Goal: Check status: Check status

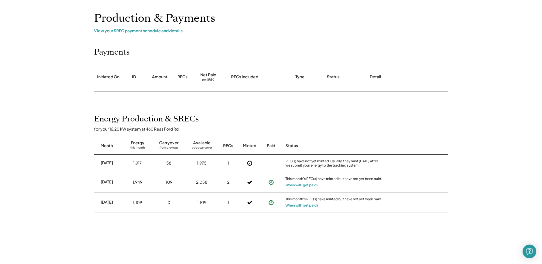
scroll to position [57, 0]
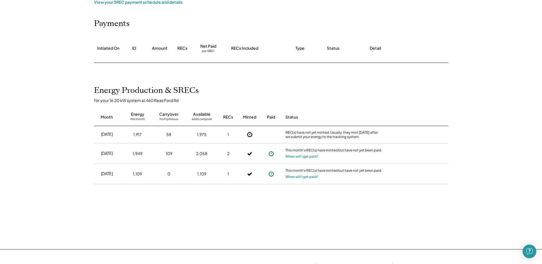
click at [169, 135] on div "58" at bounding box center [168, 135] width 5 height 6
drag, startPoint x: 169, startPoint y: 135, endPoint x: 200, endPoint y: 155, distance: 36.8
click at [200, 155] on div "2,058" at bounding box center [201, 154] width 11 height 6
click at [200, 154] on div "2,058" at bounding box center [201, 154] width 11 height 6
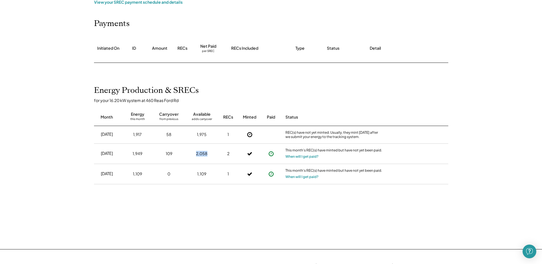
drag, startPoint x: 200, startPoint y: 154, endPoint x: 193, endPoint y: 153, distance: 7.3
click at [193, 153] on div "2,058" at bounding box center [201, 154] width 27 height 14
click at [201, 155] on div "2,058" at bounding box center [201, 154] width 11 height 6
click at [137, 132] on div "1,917" at bounding box center [137, 134] width 24 height 14
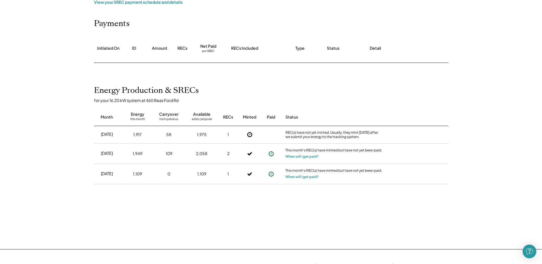
click at [137, 133] on div "1,917" at bounding box center [137, 135] width 9 height 6
drag, startPoint x: 137, startPoint y: 133, endPoint x: 168, endPoint y: 135, distance: 30.7
click at [168, 135] on div "58" at bounding box center [168, 135] width 5 height 6
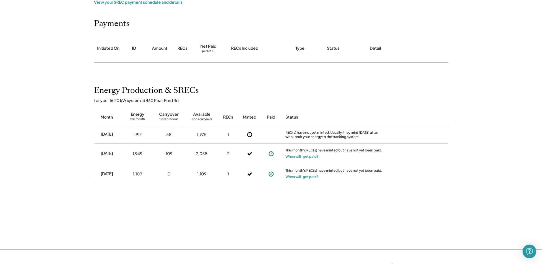
drag, startPoint x: 168, startPoint y: 135, endPoint x: 201, endPoint y: 135, distance: 33.7
click at [201, 135] on div "1,975" at bounding box center [202, 135] width 10 height 6
drag, startPoint x: 201, startPoint y: 135, endPoint x: 276, endPoint y: 137, distance: 74.3
click at [276, 137] on div at bounding box center [271, 134] width 14 height 6
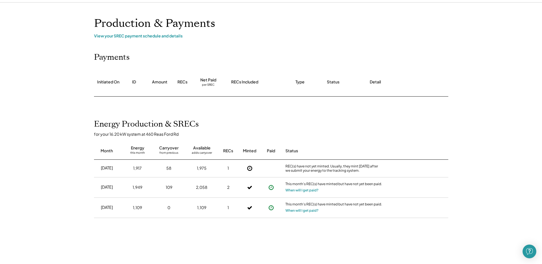
scroll to position [0, 0]
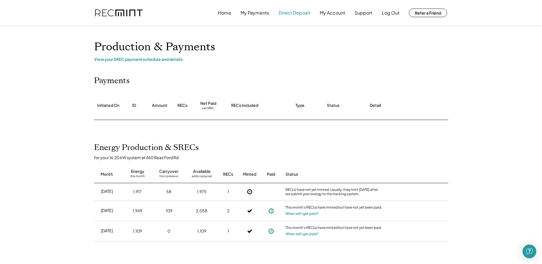
click at [289, 14] on button "Direct Deposit" at bounding box center [295, 12] width 32 height 11
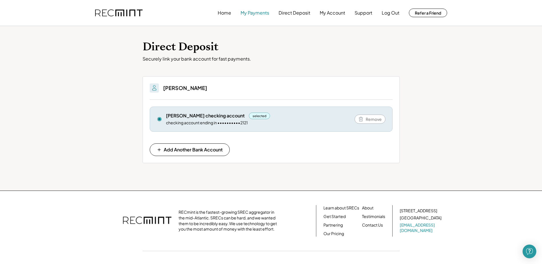
click at [259, 15] on button "My Payments" at bounding box center [255, 12] width 29 height 11
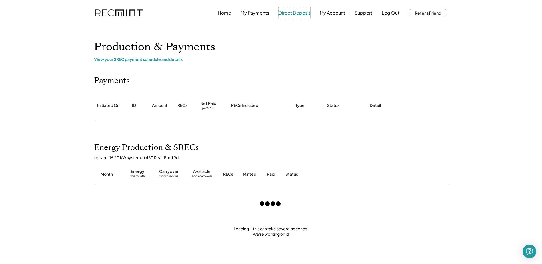
click at [288, 15] on button "Direct Deposit" at bounding box center [295, 12] width 32 height 11
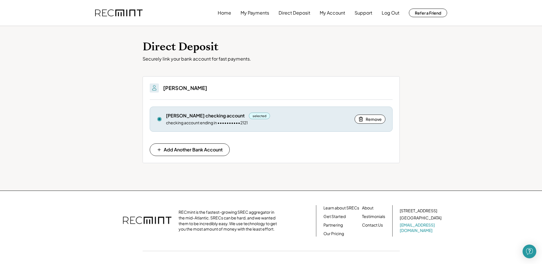
click at [208, 123] on div "checking account ending in ••••••••••2121" at bounding box center [207, 123] width 82 height 6
drag, startPoint x: 228, startPoint y: 122, endPoint x: 232, endPoint y: 122, distance: 3.4
click at [232, 122] on div "checking account ending in ••••••••••2121" at bounding box center [207, 123] width 82 height 6
drag, startPoint x: 232, startPoint y: 122, endPoint x: 237, endPoint y: 122, distance: 4.9
click at [237, 122] on div "checking account ending in ••••••••••2121" at bounding box center [207, 123] width 82 height 6
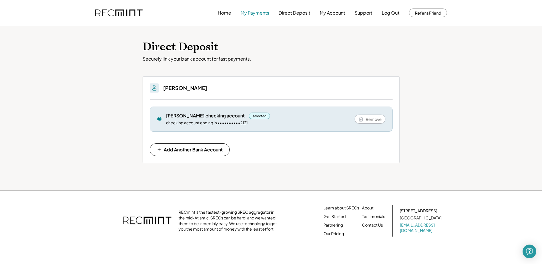
click at [249, 13] on button "My Payments" at bounding box center [255, 12] width 29 height 11
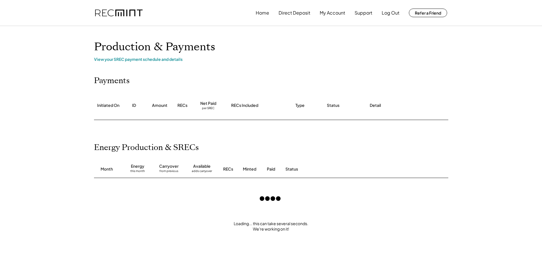
click at [242, 19] on div "Home Direct Deposit My Account Support Log Out Refer a Friend" at bounding box center [271, 13] width 366 height 26
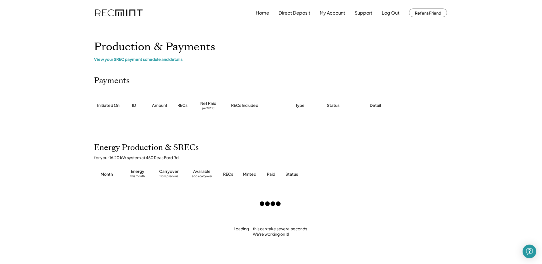
click at [148, 62] on div "Home Direct Deposit My Account Support Log Out Refer a Friend Production & Paym…" at bounding box center [271, 227] width 542 height 454
click at [148, 61] on div "View your SREC payment schedule and details" at bounding box center [271, 59] width 354 height 5
